Goal: Task Accomplishment & Management: Manage account settings

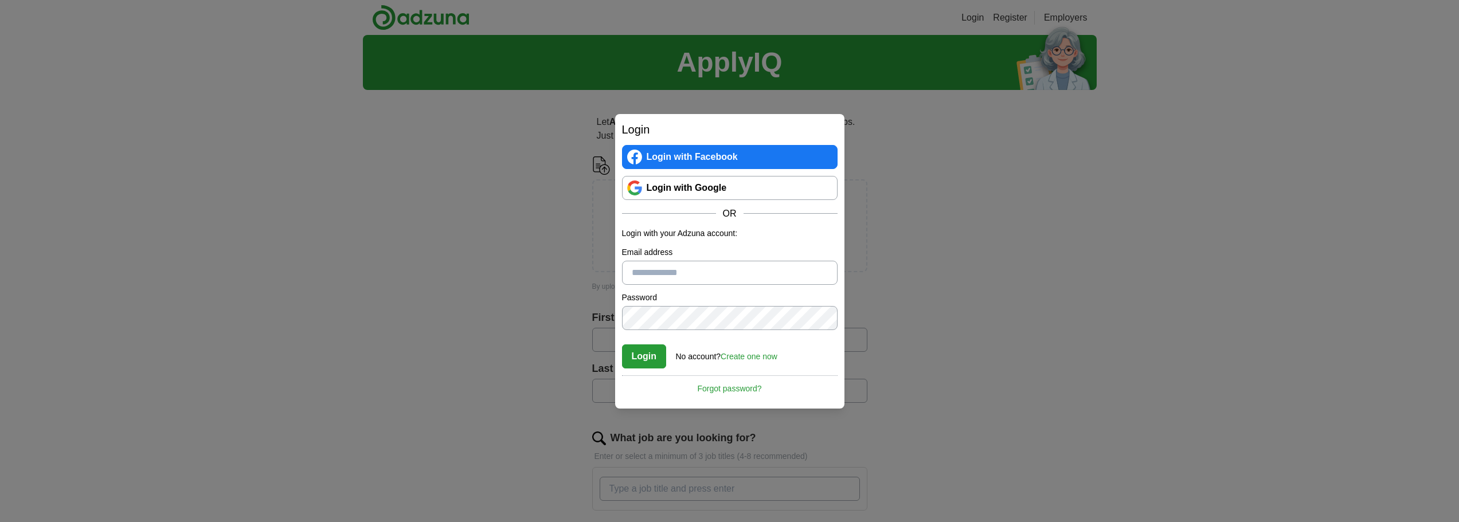
type input "**********"
click at [640, 359] on button "Login" at bounding box center [644, 357] width 45 height 24
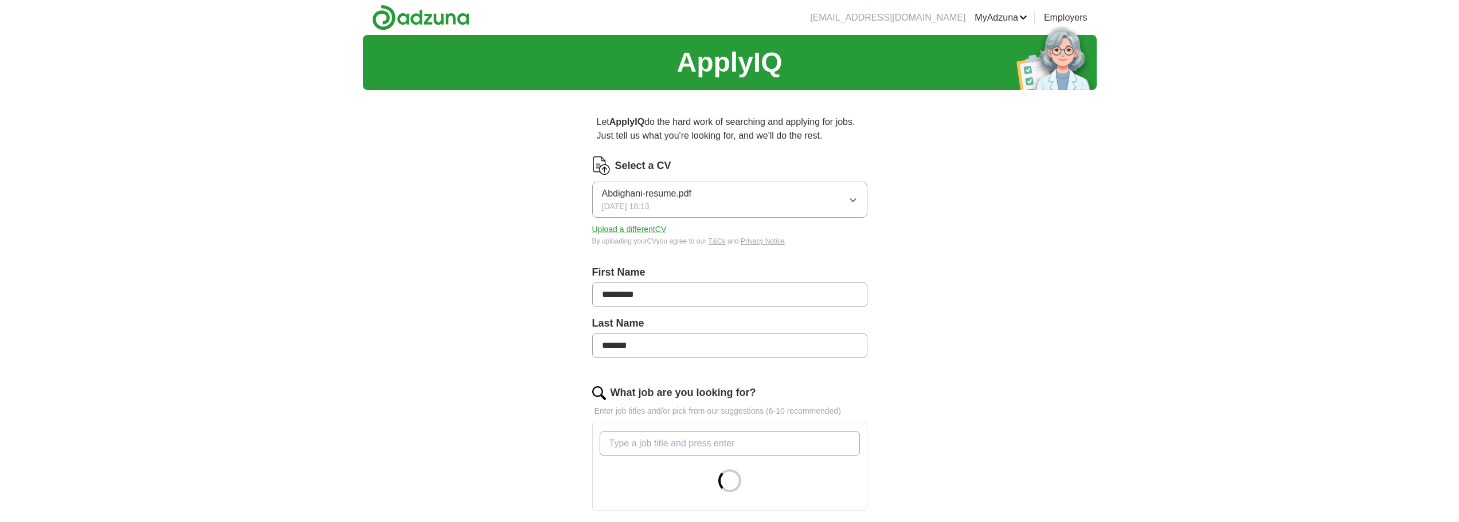
click at [855, 196] on icon "button" at bounding box center [853, 200] width 9 height 9
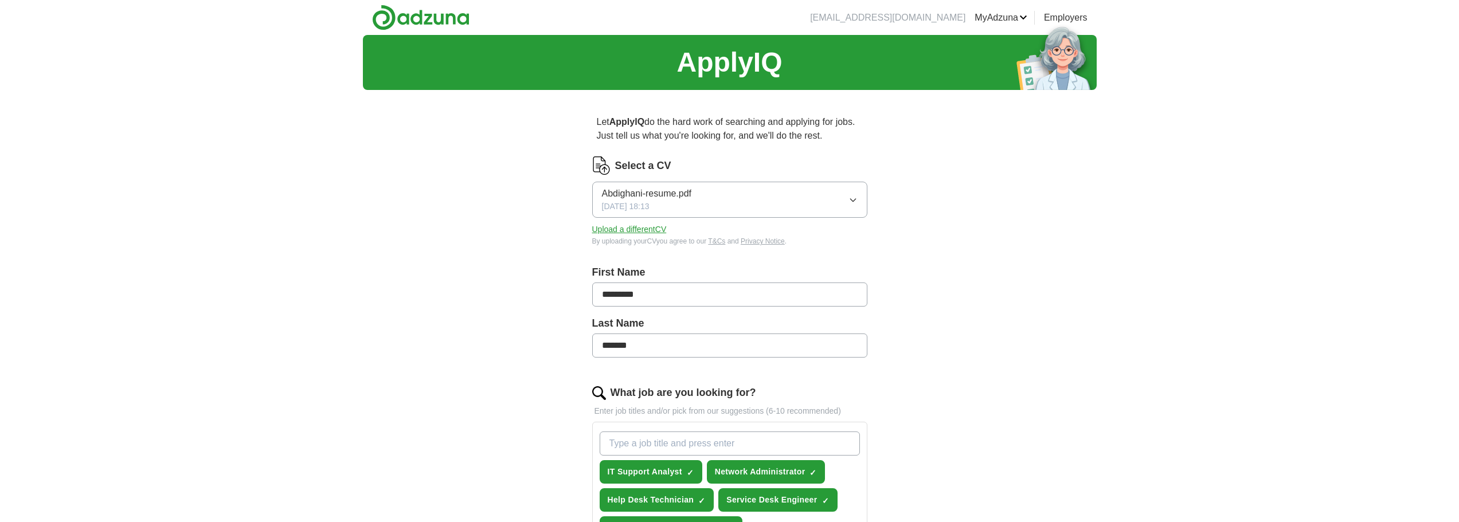
click at [642, 227] on button "Upload a different CV" at bounding box center [629, 230] width 75 height 12
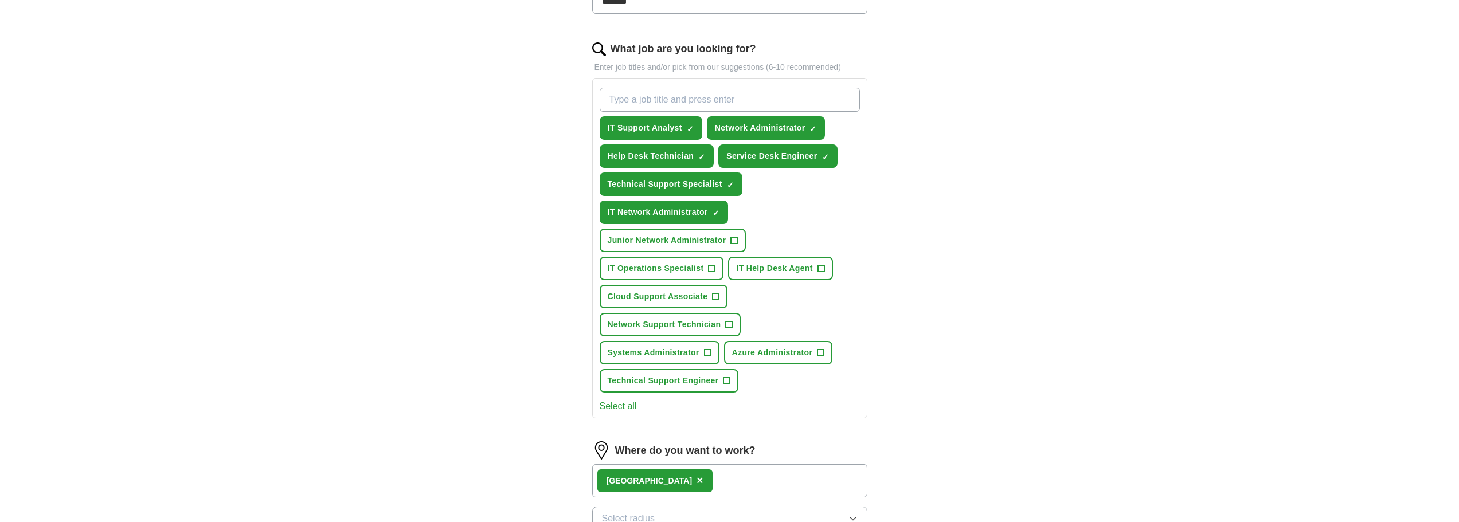
scroll to position [287, 0]
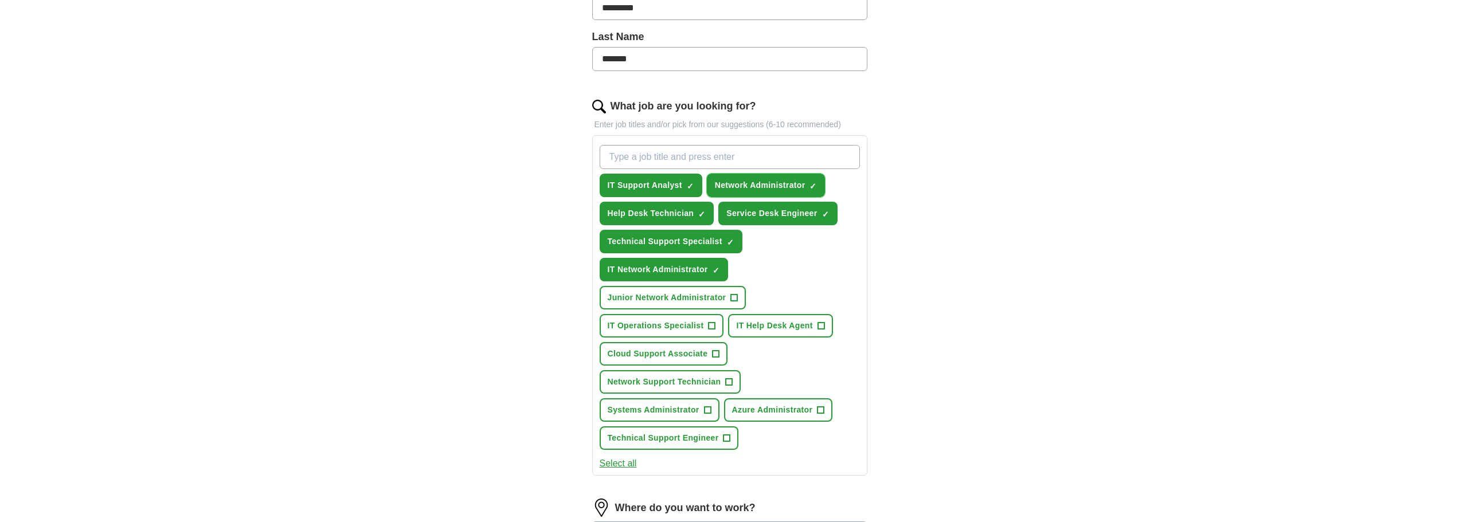
click at [0, 0] on span "×" at bounding box center [0, 0] width 0 height 0
click at [709, 322] on span "+" at bounding box center [712, 326] width 7 height 9
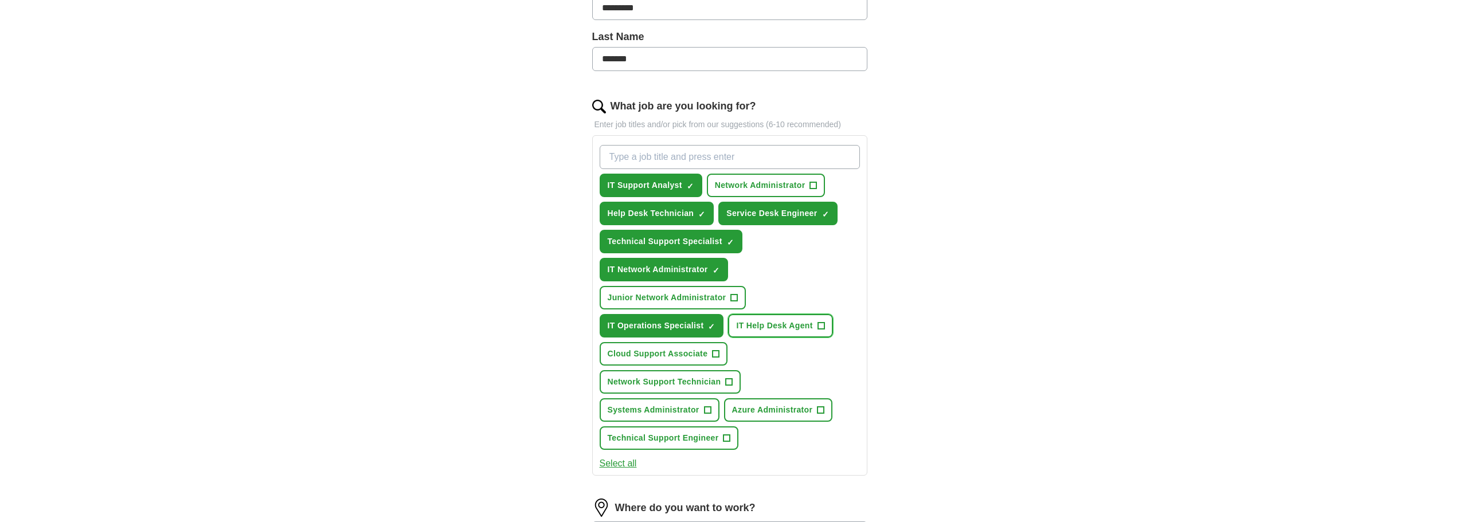
click at [825, 323] on span "+" at bounding box center [821, 326] width 7 height 9
click at [724, 439] on span "+" at bounding box center [727, 438] width 7 height 9
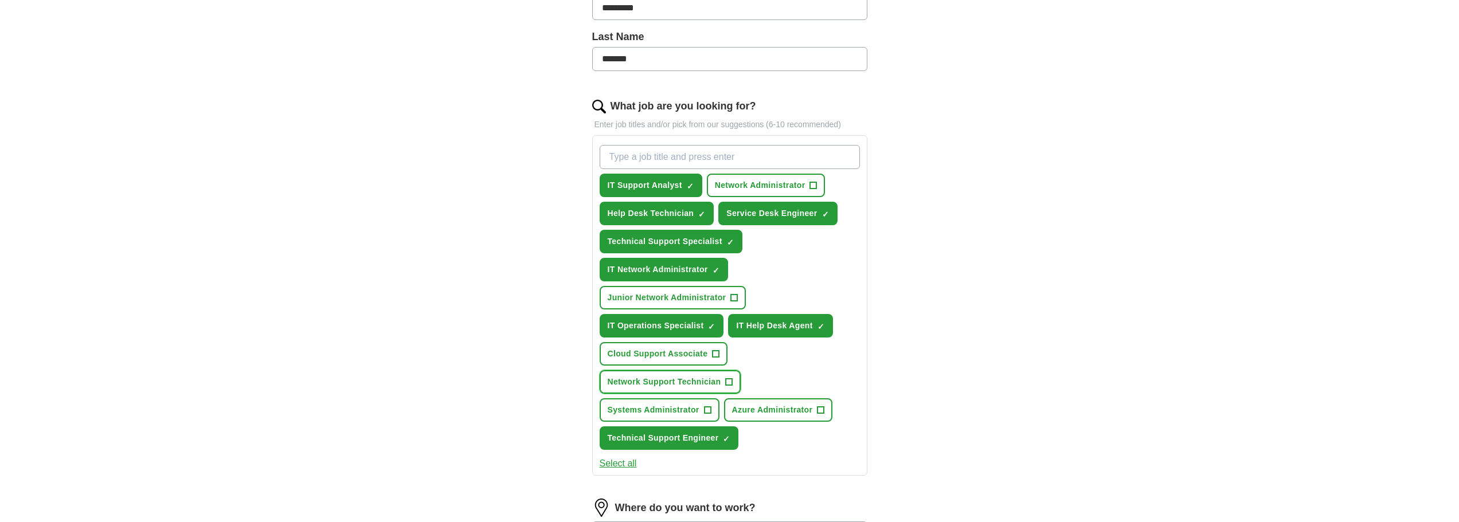
click at [702, 372] on button "Network Support Technician +" at bounding box center [671, 382] width 142 height 24
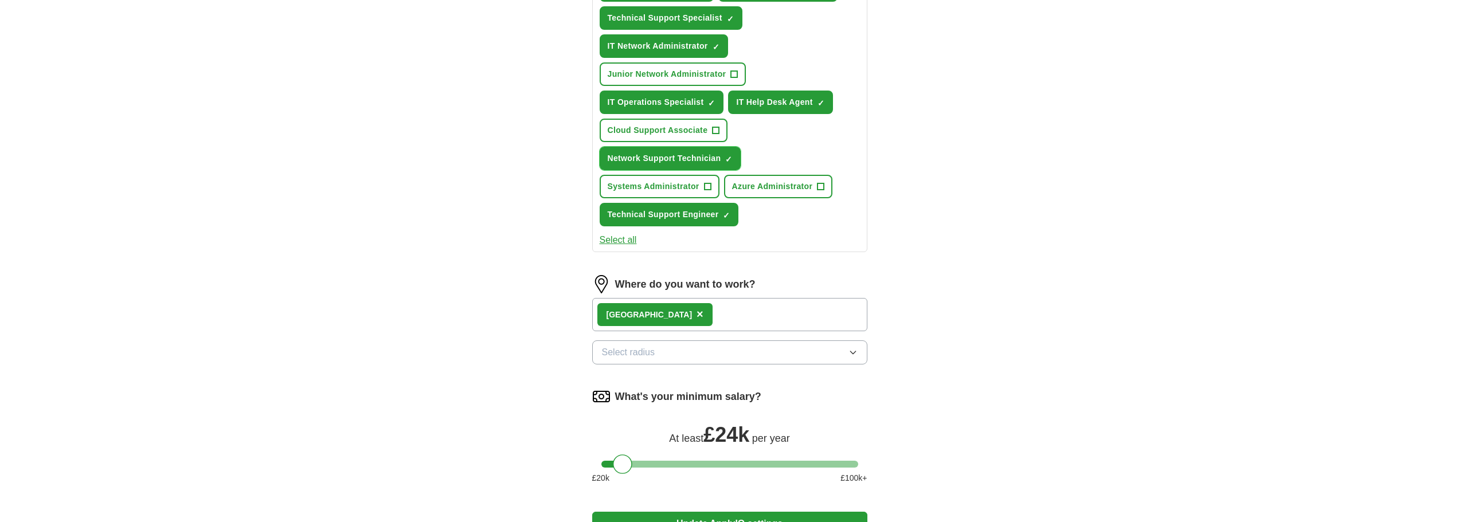
scroll to position [516, 0]
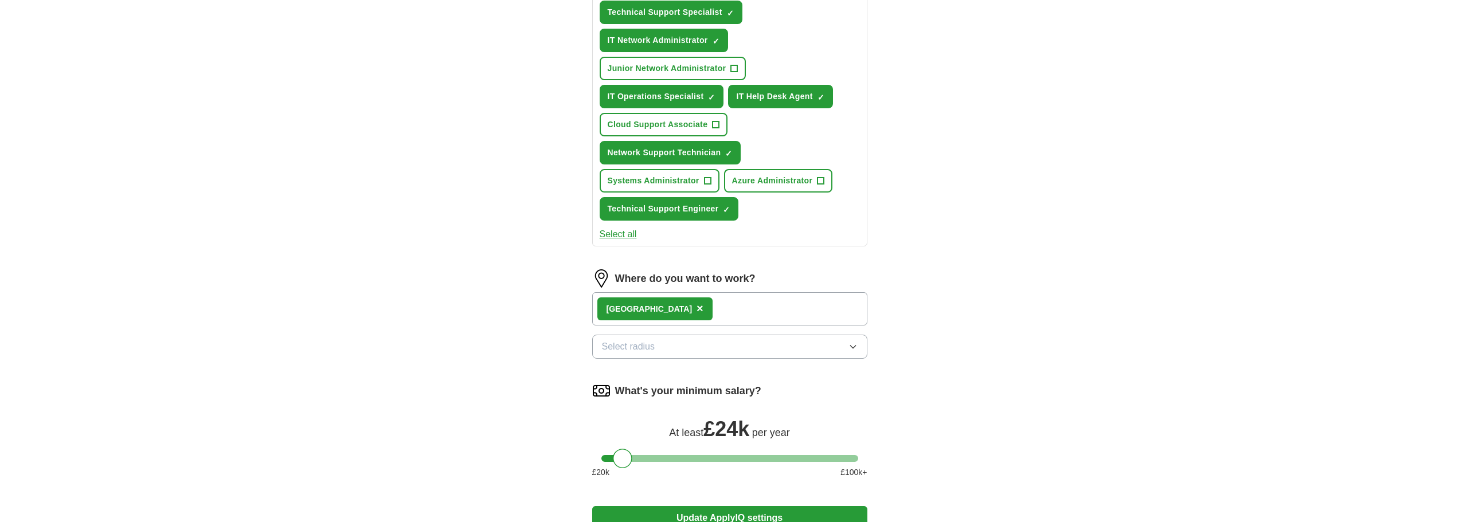
click at [706, 346] on button "Select radius" at bounding box center [729, 347] width 275 height 24
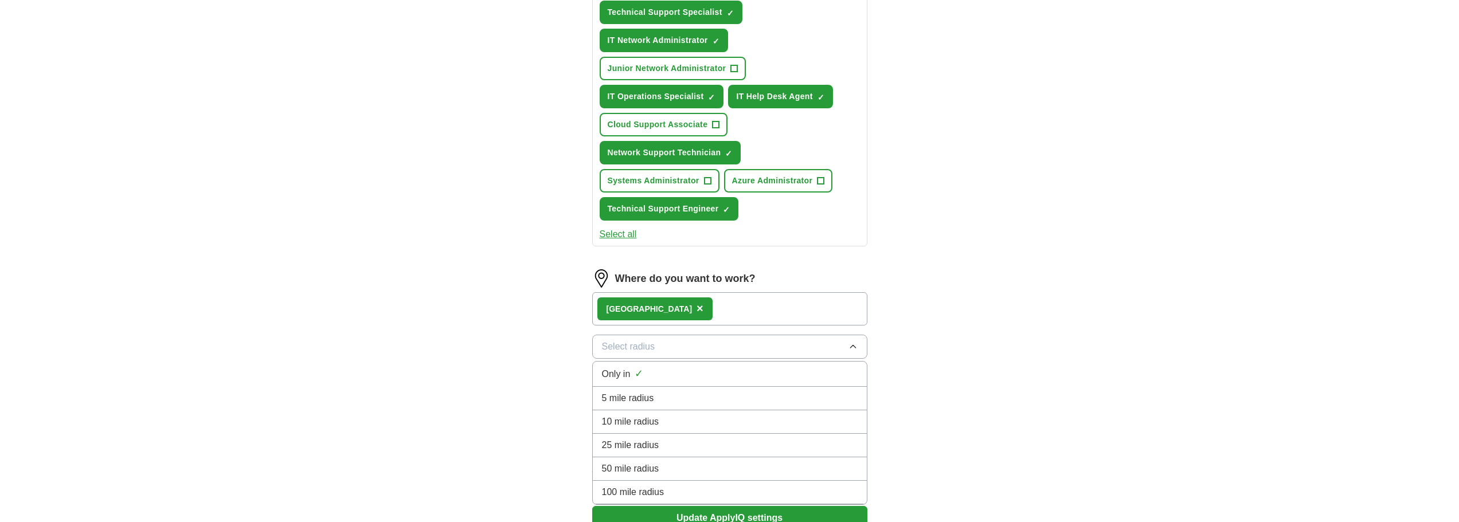
click at [680, 373] on div "Only in ✓" at bounding box center [730, 373] width 256 height 15
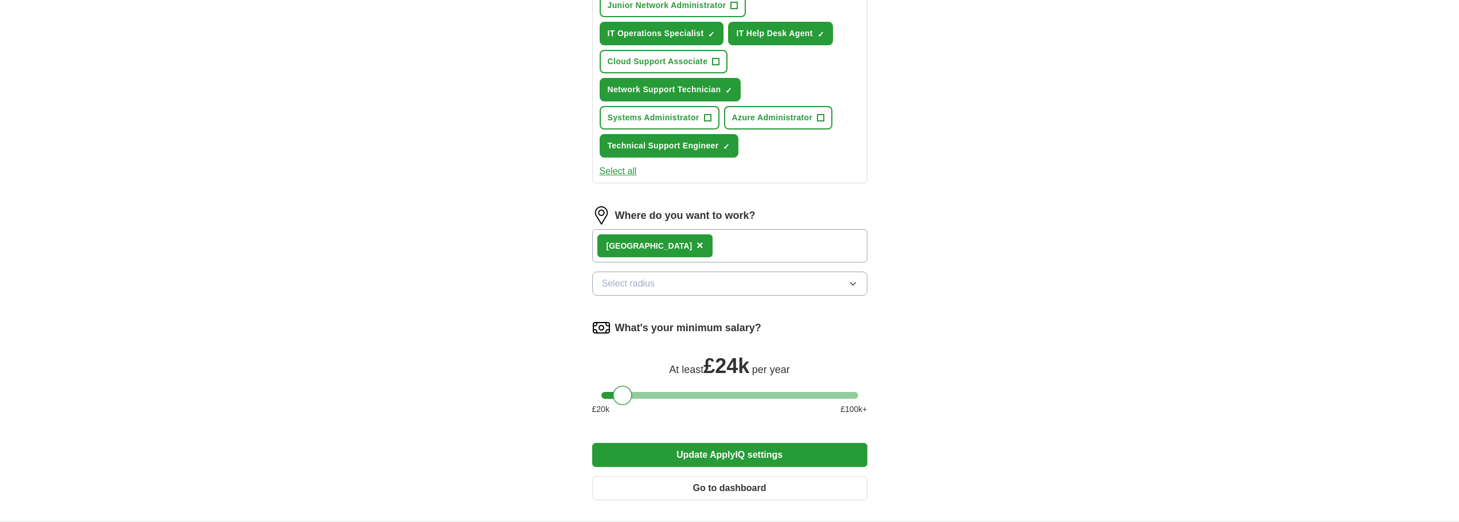
scroll to position [688, 0]
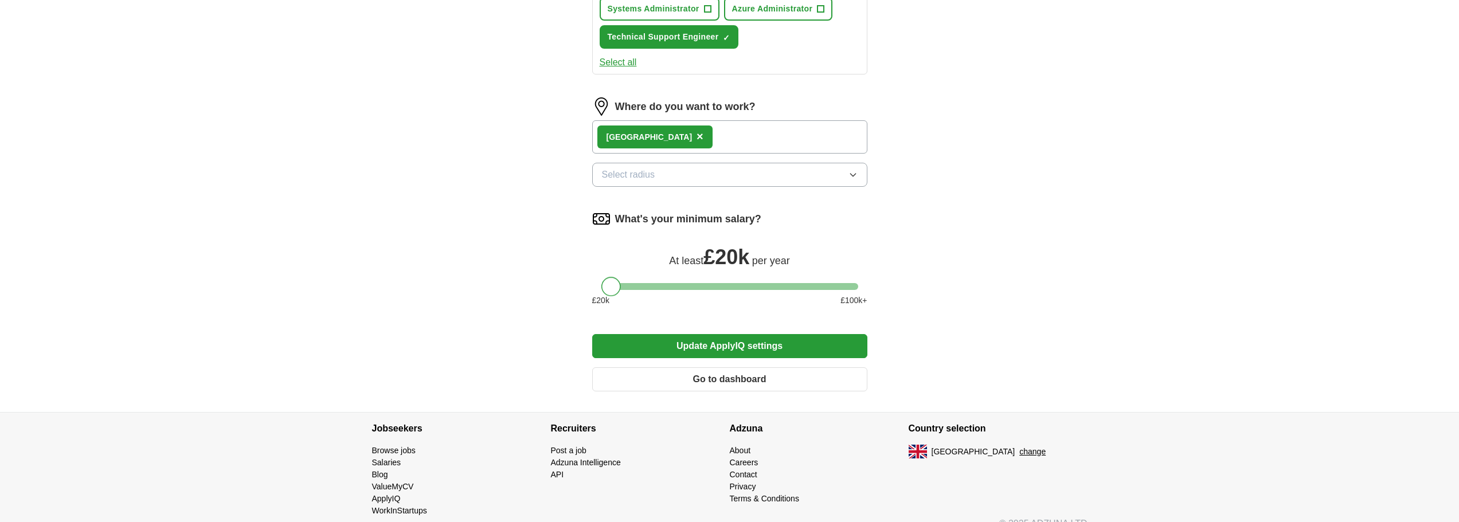
drag, startPoint x: 621, startPoint y: 293, endPoint x: 587, endPoint y: 290, distance: 34.5
click at [814, 350] on button "Update ApplyIQ settings" at bounding box center [729, 346] width 275 height 24
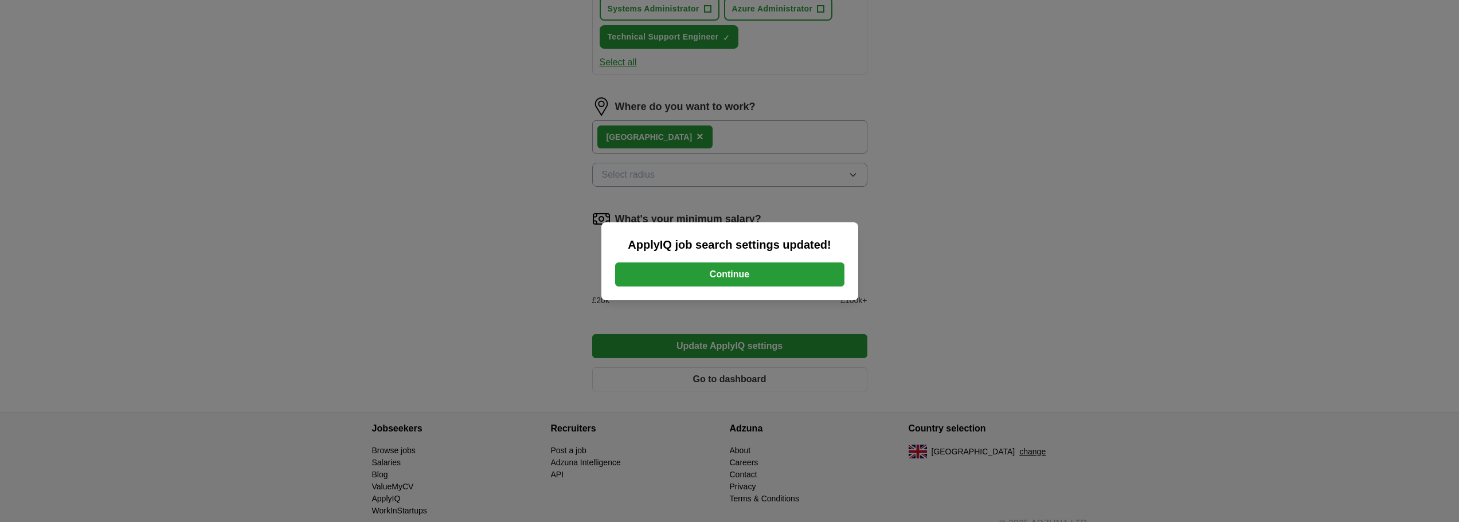
click at [783, 273] on button "Continue" at bounding box center [729, 275] width 229 height 24
